Goal: Check status

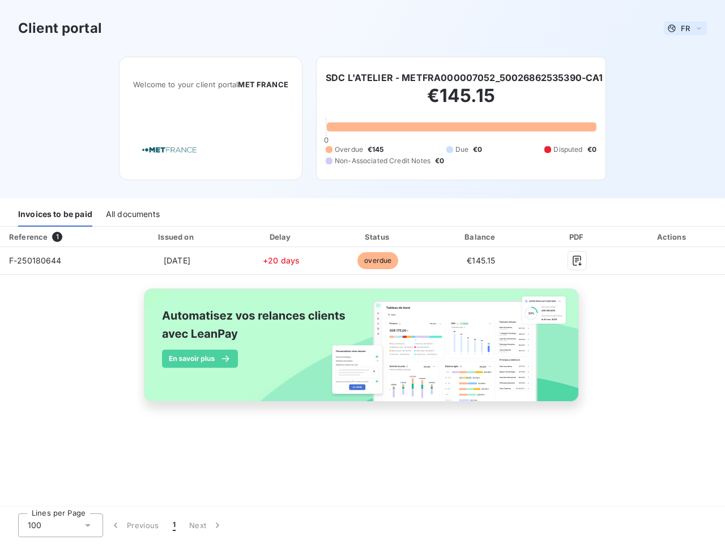
click at [686, 28] on span "FR" at bounding box center [685, 28] width 9 height 9
click at [465, 78] on h6 "SDC L'ATELIER - METFRA000007052_50026862535390-CA1" at bounding box center [465, 78] width 278 height 14
click at [55, 215] on div "Invoices to be paid" at bounding box center [55, 215] width 74 height 24
click at [132, 215] on div "All documents" at bounding box center [133, 215] width 54 height 24
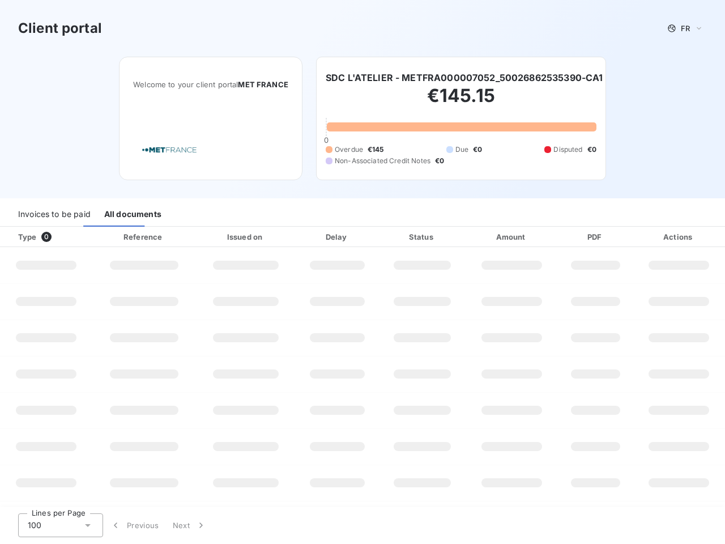
click at [59, 237] on div "Type 0" at bounding box center [50, 236] width 78 height 11
click at [176, 237] on div at bounding box center [178, 236] width 11 height 11
click at [281, 237] on div at bounding box center [279, 236] width 11 height 11
click at [381, 237] on div "Status" at bounding box center [422, 236] width 82 height 11
click at [481, 237] on div "Amount" at bounding box center [512, 236] width 88 height 11
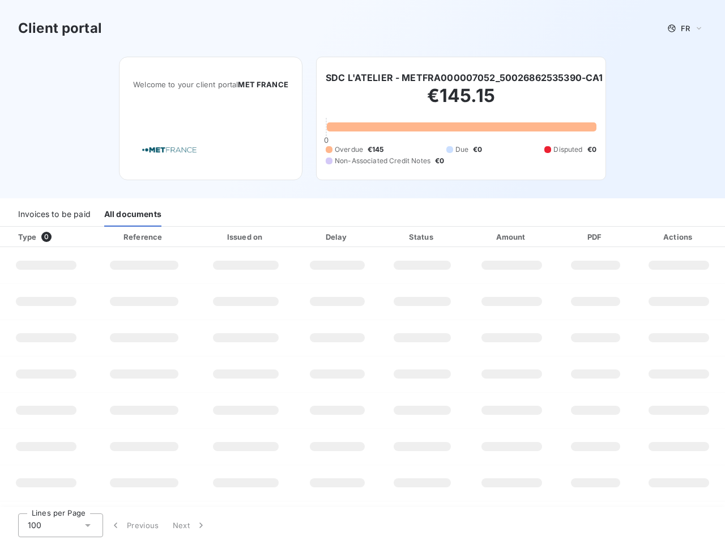
click at [577, 237] on div "PDF" at bounding box center [595, 236] width 70 height 11
